Goal: Obtain resource: Download file/media

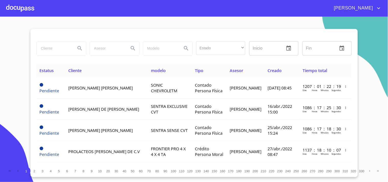
click at [56, 53] on input "search" at bounding box center [54, 48] width 35 height 14
type input "[PERSON_NAME]"
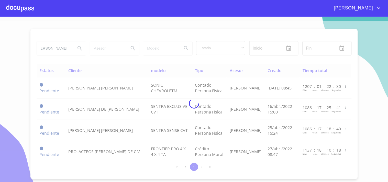
scroll to position [0, 0]
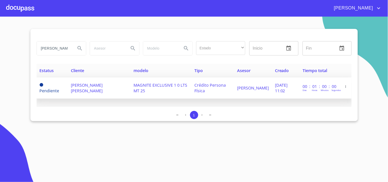
click at [123, 89] on td "[PERSON_NAME] [PERSON_NAME]" at bounding box center [99, 88] width 63 height 21
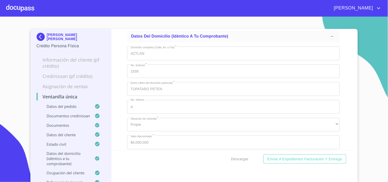
scroll to position [1991, 0]
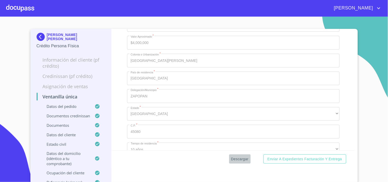
click at [234, 159] on span "Descargar" at bounding box center [239, 159] width 17 height 6
click at [31, 9] on div at bounding box center [20, 8] width 28 height 16
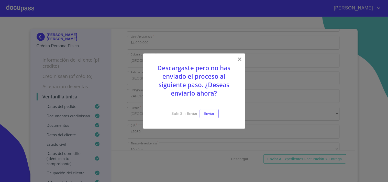
click at [240, 58] on icon at bounding box center [240, 59] width 6 height 6
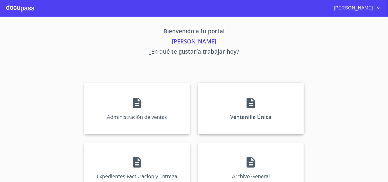
click at [267, 94] on div "Ventanilla Única" at bounding box center [251, 108] width 106 height 51
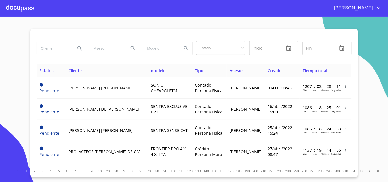
click at [46, 50] on input "search" at bounding box center [54, 48] width 35 height 14
type input "[PERSON_NAME]"
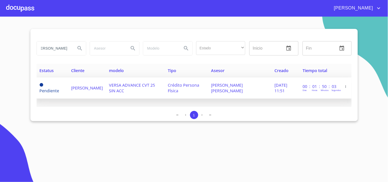
scroll to position [0, 0]
click at [101, 88] on span "[PERSON_NAME]" at bounding box center [87, 88] width 32 height 6
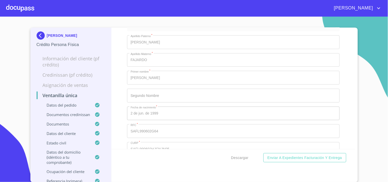
scroll to position [1962, 0]
click at [244, 159] on span "Descargar" at bounding box center [239, 158] width 17 height 6
click at [30, 13] on div at bounding box center [20, 8] width 28 height 16
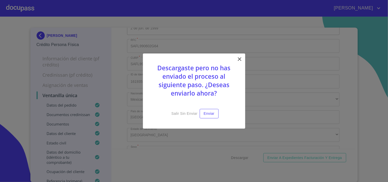
click at [237, 59] on icon at bounding box center [240, 59] width 6 height 6
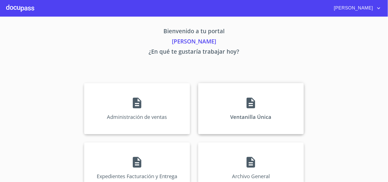
click at [241, 91] on div "Ventanilla Única" at bounding box center [251, 108] width 106 height 51
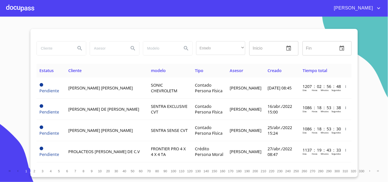
click at [64, 52] on input "search" at bounding box center [54, 48] width 35 height 14
type input "j"
type input "[PERSON_NAME]"
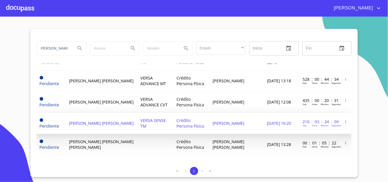
scroll to position [29, 0]
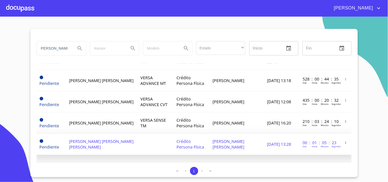
click at [116, 138] on td "[PERSON_NAME] [PERSON_NAME] [PERSON_NAME]" at bounding box center [101, 144] width 71 height 21
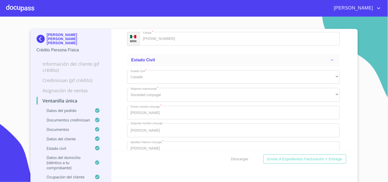
scroll to position [2076, 0]
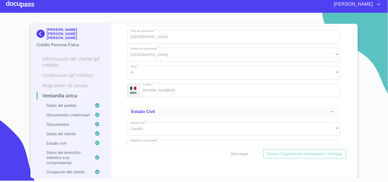
scroll to position [1936, 0]
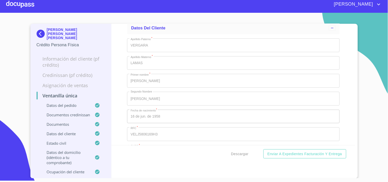
scroll to position [1680, 0]
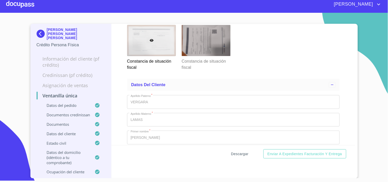
click at [235, 153] on span "Descargar" at bounding box center [239, 154] width 17 height 6
click at [14, 1] on div at bounding box center [20, 4] width 28 height 16
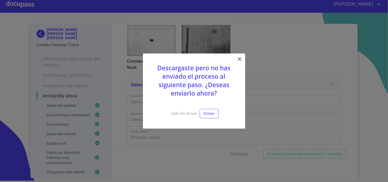
click at [239, 58] on icon at bounding box center [240, 59] width 6 height 6
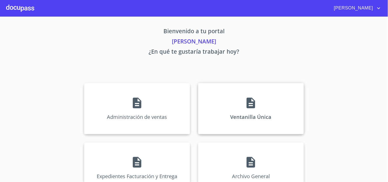
click at [234, 132] on div "Ventanilla Única" at bounding box center [251, 108] width 106 height 51
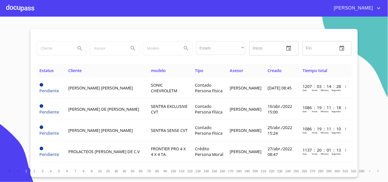
click at [60, 47] on input "search" at bounding box center [54, 48] width 35 height 14
type input "[PERSON_NAME]"
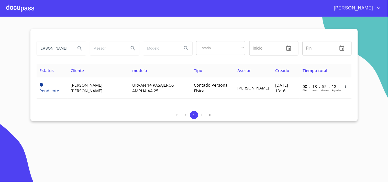
scroll to position [0, 0]
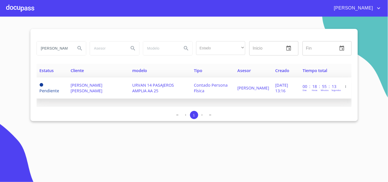
click at [115, 92] on td "[PERSON_NAME] [PERSON_NAME]" at bounding box center [99, 88] width 62 height 21
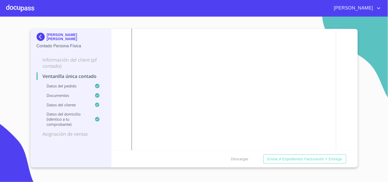
scroll to position [654, 0]
click at [222, 20] on section "[PERSON_NAME] [PERSON_NAME] Contado Persona Física Información del Client (PF c…" at bounding box center [194, 100] width 388 height 166
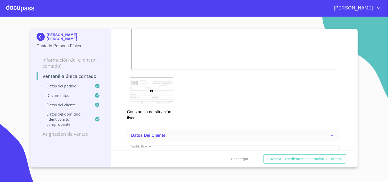
scroll to position [910, 0]
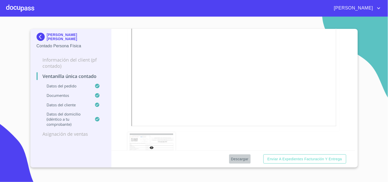
click at [236, 163] on button "Descargar" at bounding box center [240, 159] width 22 height 9
click at [24, 12] on div at bounding box center [20, 8] width 28 height 16
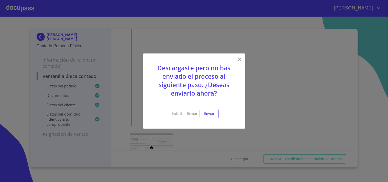
click at [239, 58] on icon at bounding box center [240, 59] width 6 height 6
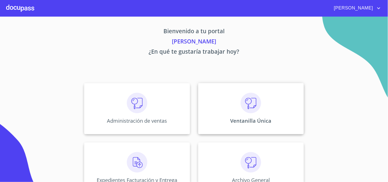
click at [254, 104] on img at bounding box center [251, 103] width 20 height 20
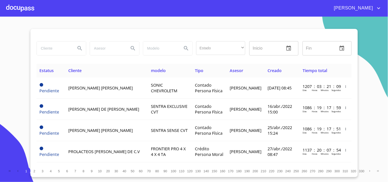
click at [64, 42] on input "search" at bounding box center [54, 48] width 35 height 14
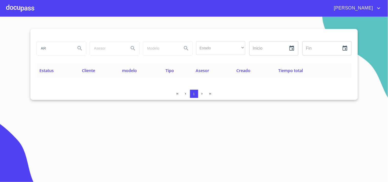
type input "A"
type input "ARRENDADORA"
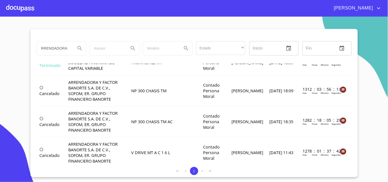
scroll to position [0, 0]
click at [27, 11] on div at bounding box center [20, 8] width 28 height 16
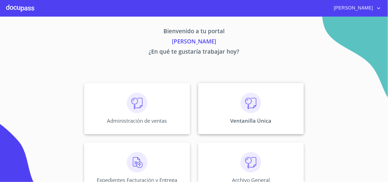
click at [257, 104] on img at bounding box center [251, 103] width 20 height 20
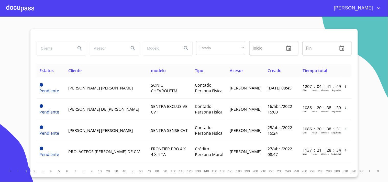
click at [51, 45] on input "search" at bounding box center [54, 48] width 35 height 14
type input "d"
type input "[PERSON_NAME]"
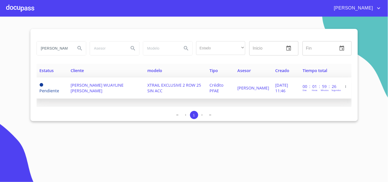
click at [184, 86] on span "XTRAIL EXCLUSIVE 2 ROW 25 SIN ACC" at bounding box center [174, 87] width 54 height 11
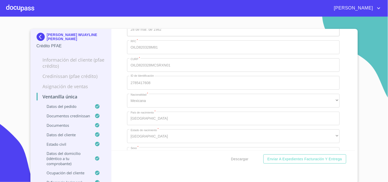
scroll to position [1934, 0]
click at [233, 163] on button "Descargar" at bounding box center [240, 159] width 22 height 9
